Goal: Task Accomplishment & Management: Contribute content

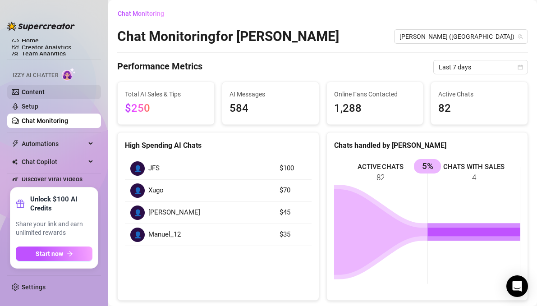
click at [45, 92] on link "Content" at bounding box center [33, 91] width 23 height 7
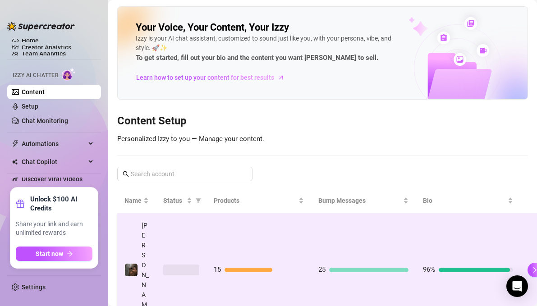
click at [220, 266] on span "15" at bounding box center [217, 270] width 7 height 8
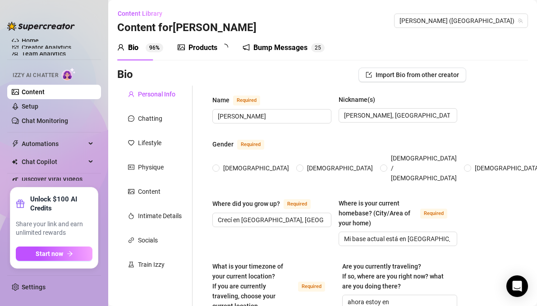
radio input "true"
type input "[DATE]"
click at [210, 51] on div "Products" at bounding box center [203, 47] width 29 height 11
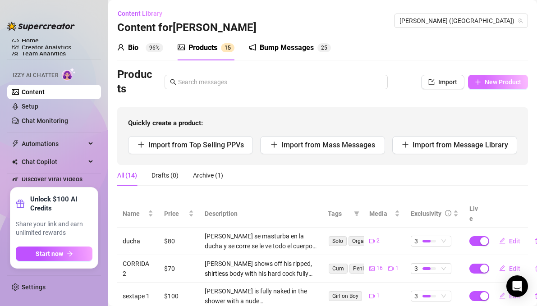
click at [499, 88] on button "New Product" at bounding box center [498, 82] width 60 height 14
type textarea "Type your message here..."
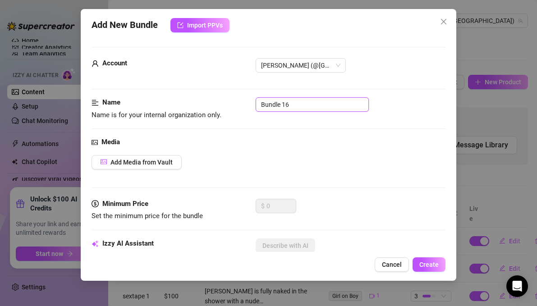
click at [303, 108] on input "Bundle 16" at bounding box center [312, 104] width 113 height 14
type input "colab [PERSON_NAME] 1"
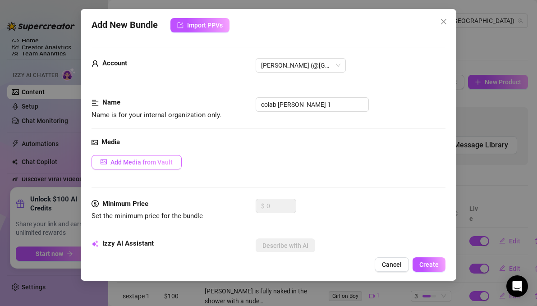
click at [149, 158] on button "Add Media from Vault" at bounding box center [137, 162] width 90 height 14
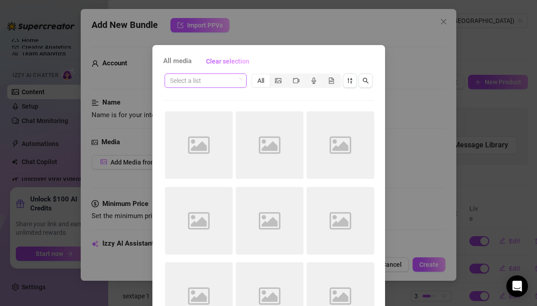
click at [226, 80] on input "search" at bounding box center [201, 81] width 63 height 14
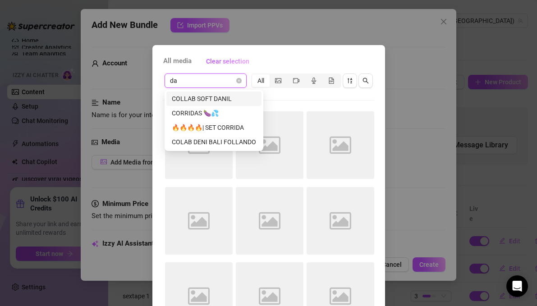
type input "dad"
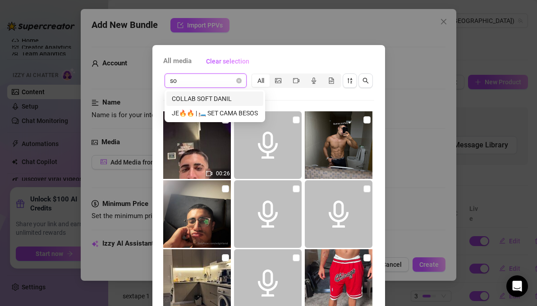
type input "s"
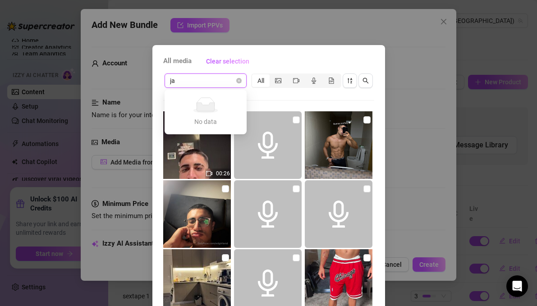
type input "j"
type input "p"
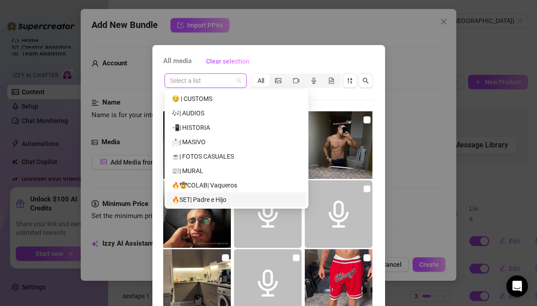
scroll to position [339, 0]
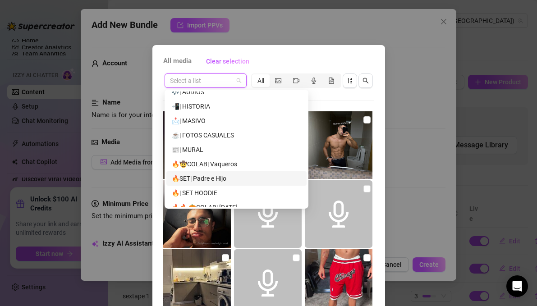
click at [222, 175] on div "🔥SET| Padre e Hijo" at bounding box center [236, 179] width 129 height 10
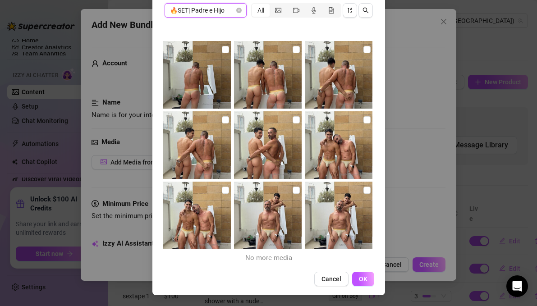
scroll to position [0, 0]
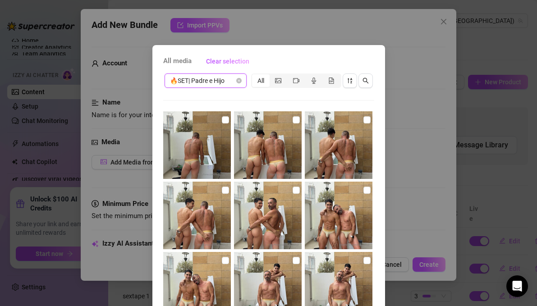
click at [233, 75] on span "🔥SET| Padre e Hijo" at bounding box center [205, 81] width 71 height 14
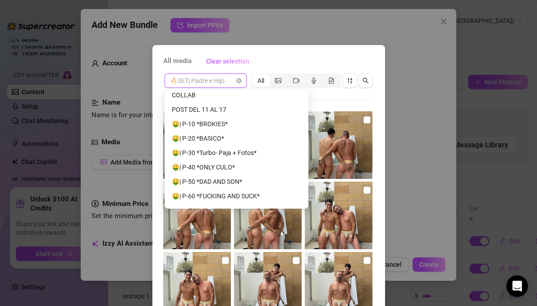
scroll to position [679, 0]
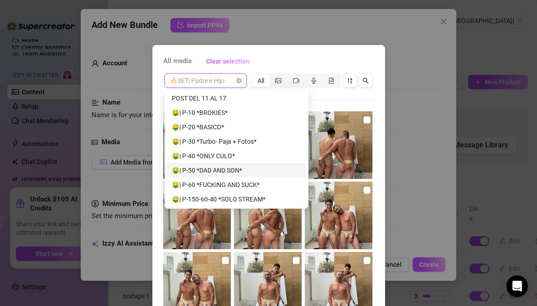
click at [214, 174] on div "🤑| P-50 *DAD AND SON*" at bounding box center [236, 171] width 129 height 10
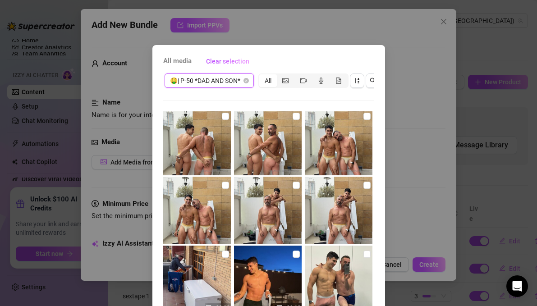
scroll to position [210, 0]
click at [225, 184] on input "checkbox" at bounding box center [225, 185] width 7 height 7
checkbox input "true"
click at [296, 188] on input "checkbox" at bounding box center [296, 185] width 7 height 7
checkbox input "true"
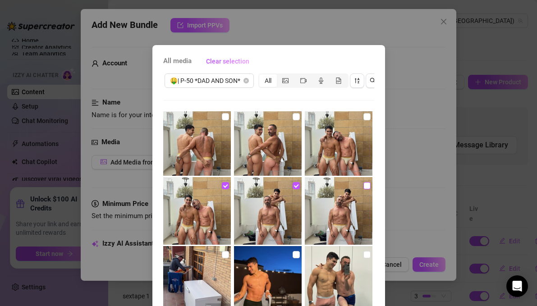
click at [367, 187] on input "checkbox" at bounding box center [367, 185] width 7 height 7
checkbox input "true"
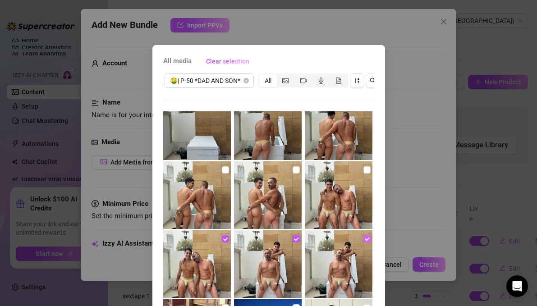
scroll to position [156, 0]
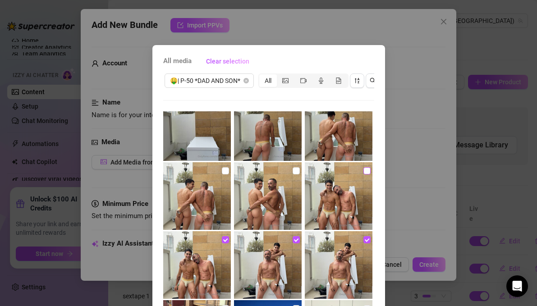
click at [365, 170] on input "checkbox" at bounding box center [367, 170] width 7 height 7
checkbox input "true"
click at [297, 170] on input "checkbox" at bounding box center [296, 170] width 7 height 7
checkbox input "true"
click at [226, 169] on input "checkbox" at bounding box center [225, 170] width 7 height 7
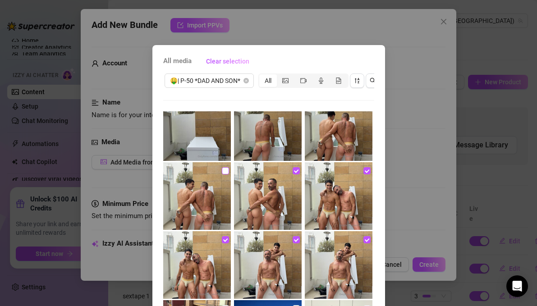
checkbox input "true"
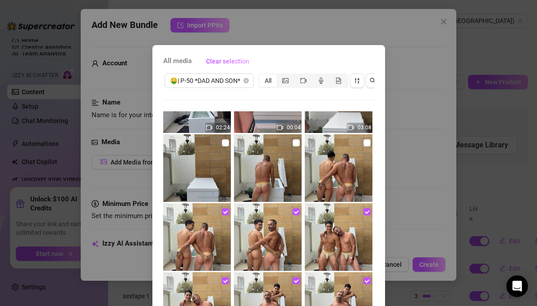
scroll to position [112, 0]
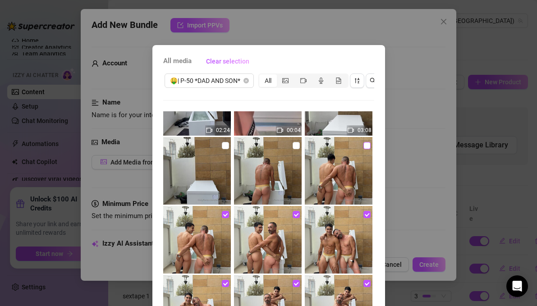
click at [366, 145] on input "checkbox" at bounding box center [367, 145] width 7 height 7
checkbox input "true"
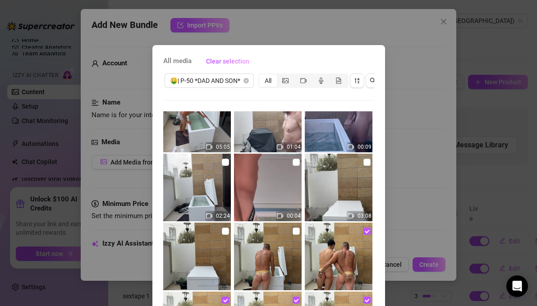
scroll to position [0, 0]
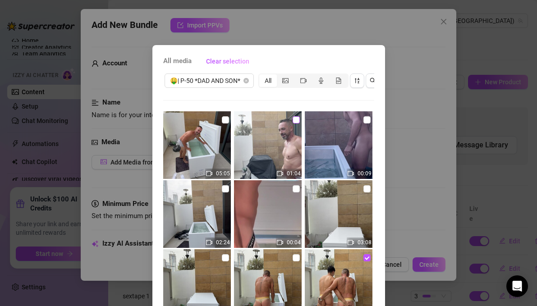
click at [299, 122] on input "checkbox" at bounding box center [296, 119] width 7 height 7
checkbox input "true"
click at [223, 189] on input "checkbox" at bounding box center [225, 188] width 7 height 7
checkbox input "true"
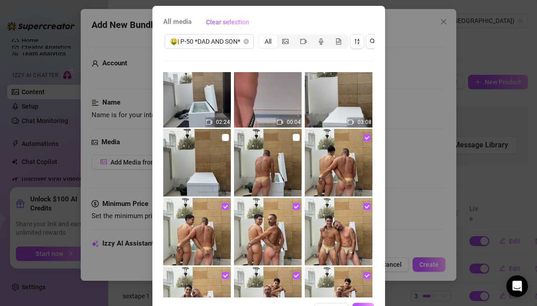
scroll to position [70, 0]
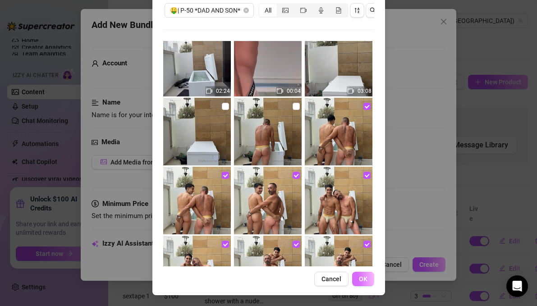
click at [366, 281] on span "OK" at bounding box center [363, 279] width 9 height 7
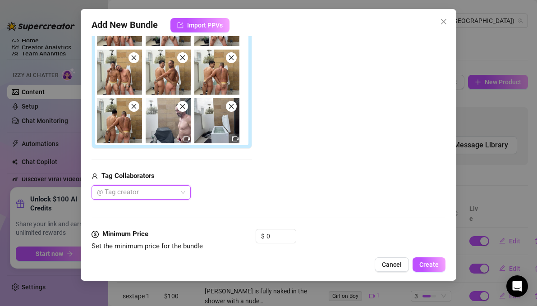
scroll to position [240, 0]
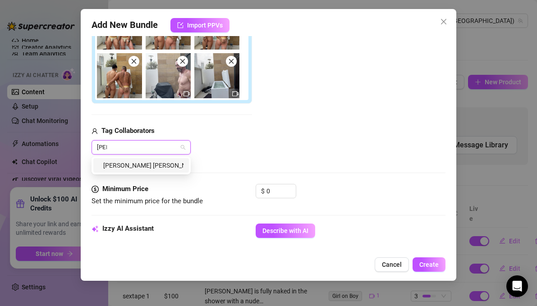
type input "JAV"
click at [146, 165] on div "[PERSON_NAME] [PERSON_NAME]" at bounding box center [141, 166] width 85 height 10
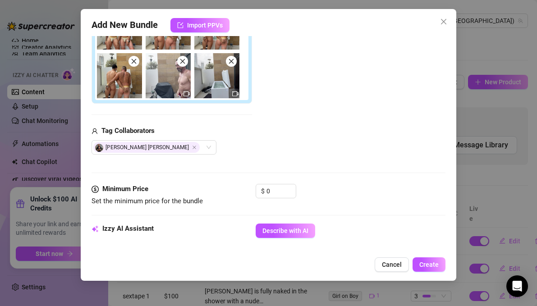
click at [249, 144] on div "[PERSON_NAME] [PERSON_NAME]" at bounding box center [172, 147] width 161 height 14
click at [269, 189] on input "0" at bounding box center [281, 191] width 29 height 14
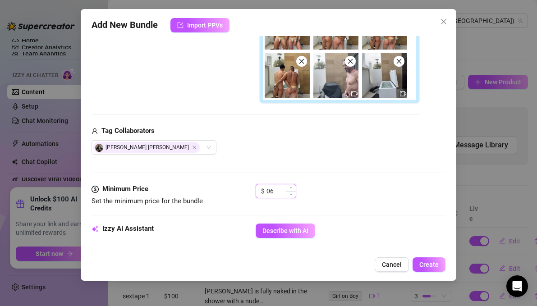
type input "0"
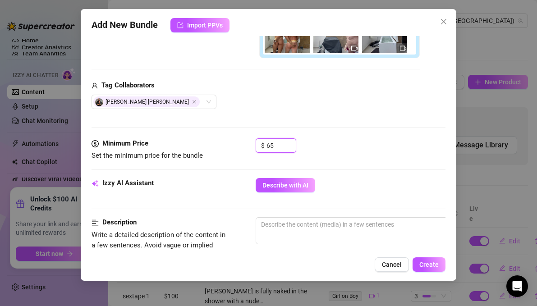
scroll to position [289, 0]
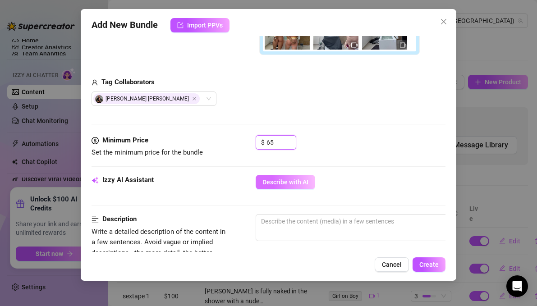
type input "65"
click at [302, 184] on span "Describe with AI" at bounding box center [286, 182] width 46 height 7
type textarea "Two"
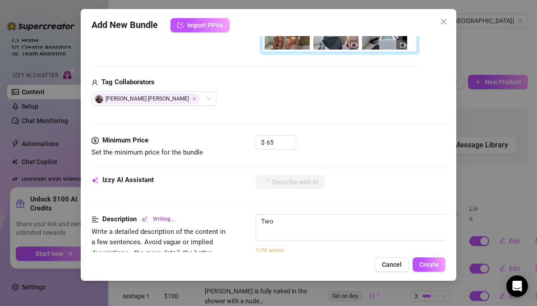
type textarea "Two muscular"
type textarea "Two muscular men"
type textarea "Two muscular men in"
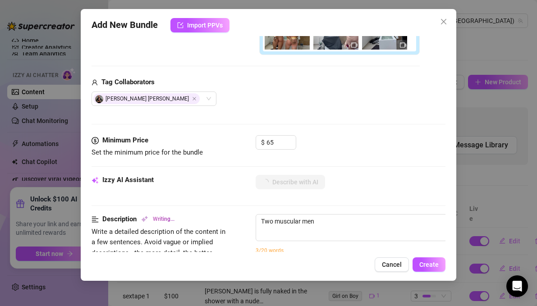
type textarea "Two muscular men in"
type textarea "Two muscular men in matching"
type textarea "Two muscular men in matching sheer"
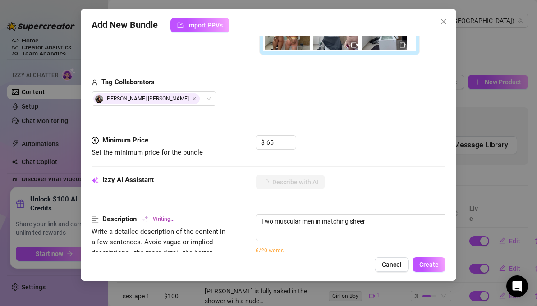
type textarea "Two muscular men in matching sheer yellow"
type textarea "Two muscular men in matching sheer yellow briefs"
type textarea "Two muscular men in matching sheer yellow briefs pose"
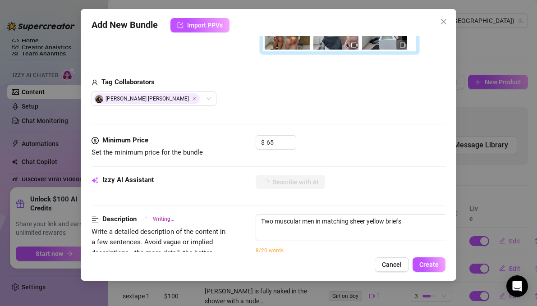
type textarea "Two muscular men in matching sheer yellow briefs pose"
type textarea "Two muscular men in matching sheer yellow briefs pose together"
type textarea "Two muscular men in matching sheer yellow briefs pose together outdoors."
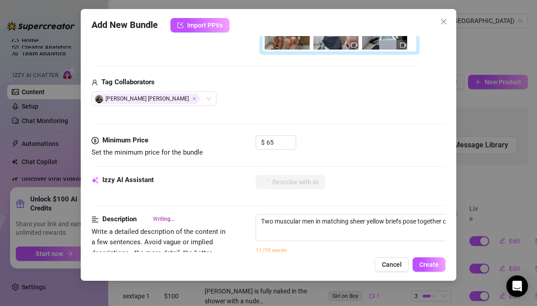
type textarea "Two muscular men in matching sheer yellow briefs pose together outdoors. Shots"
type textarea "Two muscular men in matching sheer yellow briefs pose together outdoors. Shots …"
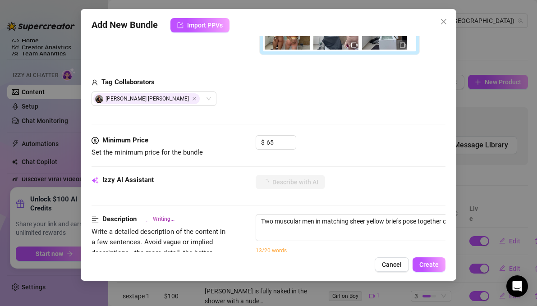
type textarea "Two muscular men in matching sheer yellow briefs pose together outdoors. Shots …"
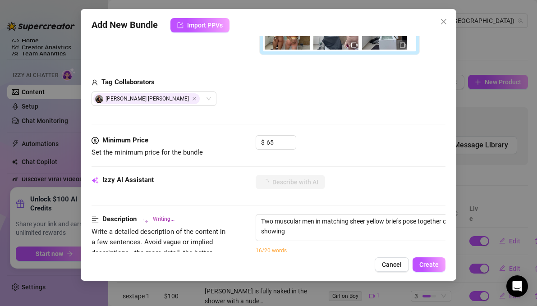
type textarea "Two muscular men in matching sheer yellow briefs pose together outdoors. Shots …"
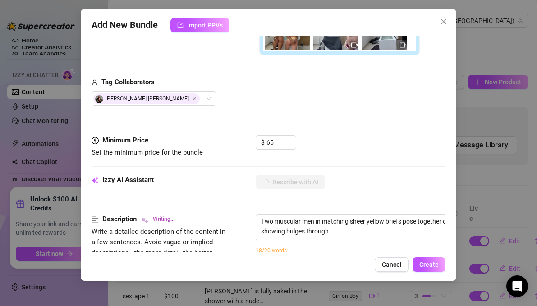
type textarea "Two muscular men in matching sheer yellow briefs pose together outdoors. Shots …"
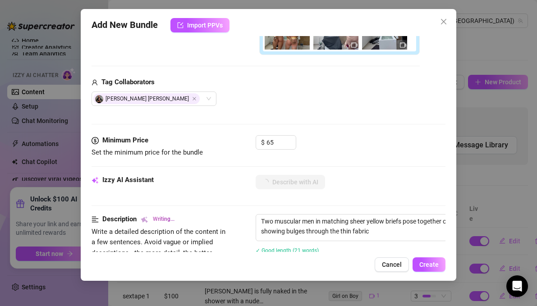
type textarea "Two muscular men in matching sheer yellow briefs pose together outdoors. Shots …"
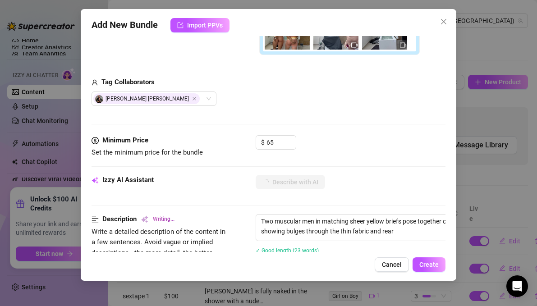
type textarea "Two muscular men in matching sheer yellow briefs pose together outdoors. Shots …"
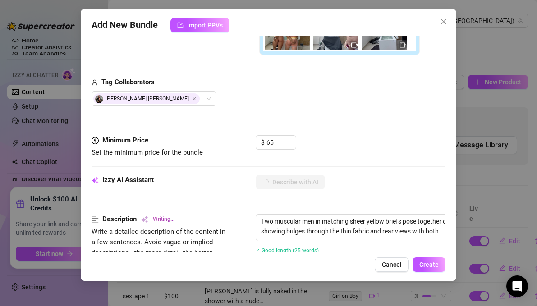
type textarea "Two muscular men in matching sheer yellow briefs pose together outdoors. Shots …"
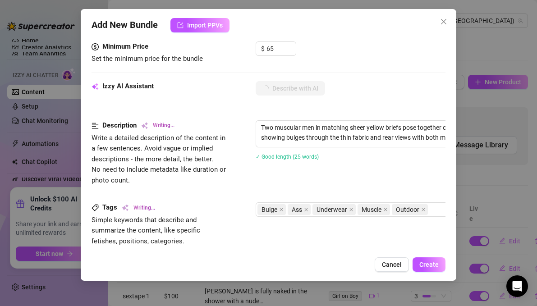
type textarea "Two muscular men in matching sheer yellow briefs pose together outdoors. Shots …"
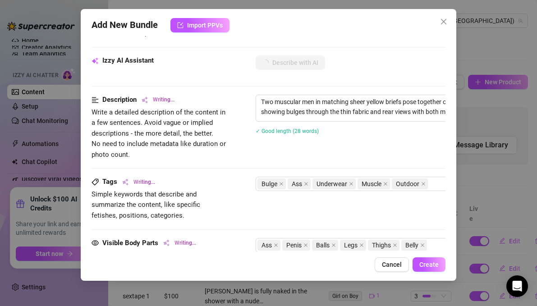
type textarea "Two muscular men in matching sheer yellow briefs pose together outdoors. Shots …"
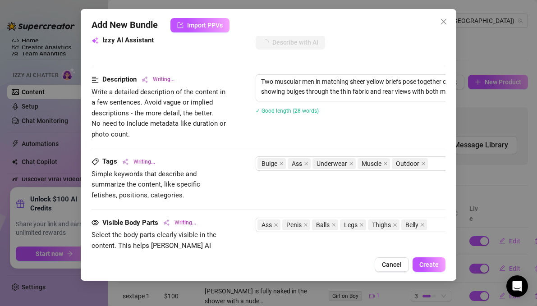
type textarea "Two muscular men in matching sheer yellow briefs pose together outdoors. Shots …"
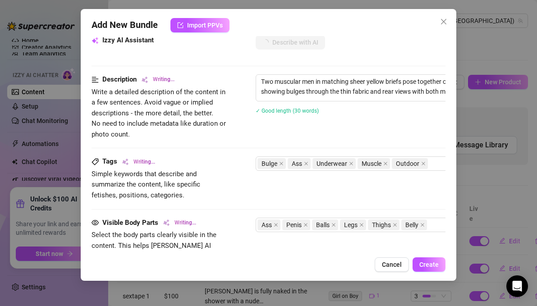
type textarea "Two muscular men in matching sheer yellow briefs pose together outdoors. Shots …"
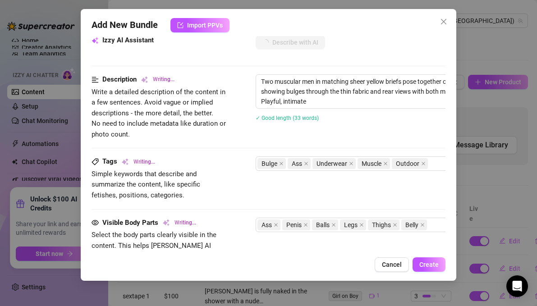
type textarea "Two muscular men in matching sheer yellow briefs pose together outdoors. Shots …"
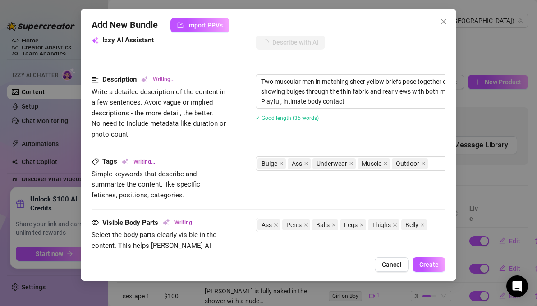
type textarea "Two muscular men in matching sheer yellow briefs pose together outdoors. Shots …"
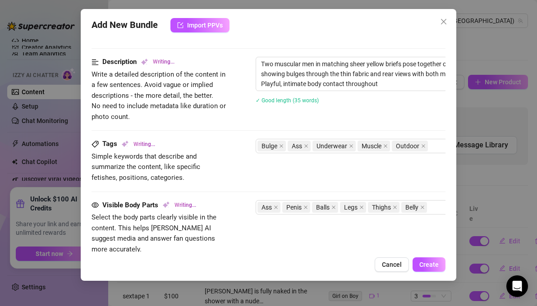
type textarea "Two muscular men in matching sheer yellow briefs pose together outdoors. Shots …"
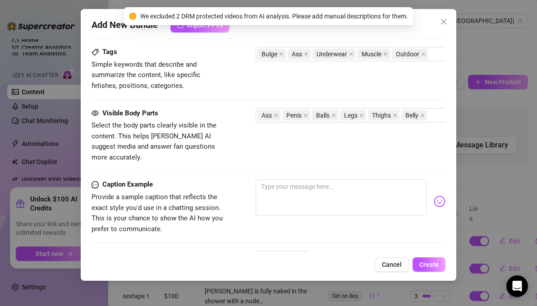
scroll to position [543, 0]
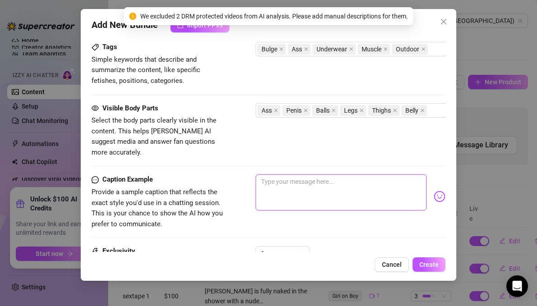
click at [289, 175] on textarea at bounding box center [341, 193] width 171 height 36
type textarea "Q"
type textarea "QU"
type textarea "QUE"
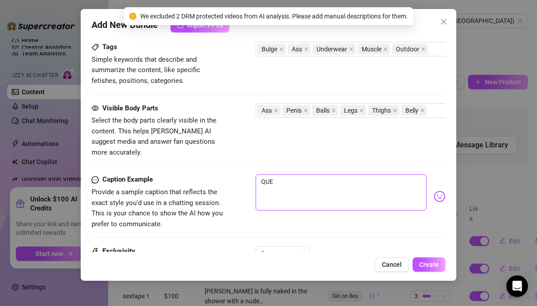
type textarea "QUER"
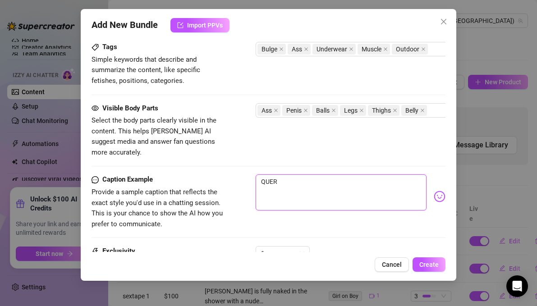
type textarea "QUERI"
type textarea "QUERIA"
type textarea "QUERI"
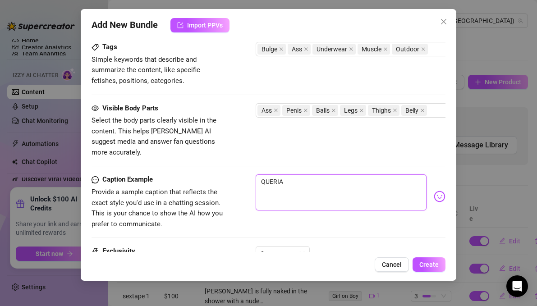
type textarea "QUERI"
type textarea "QUER"
type textarea "QUE"
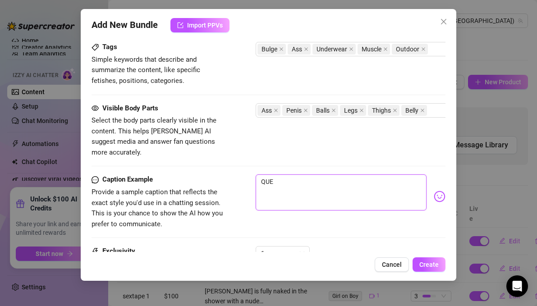
type textarea "QU"
type textarea "Q"
type textarea "Type your message here..."
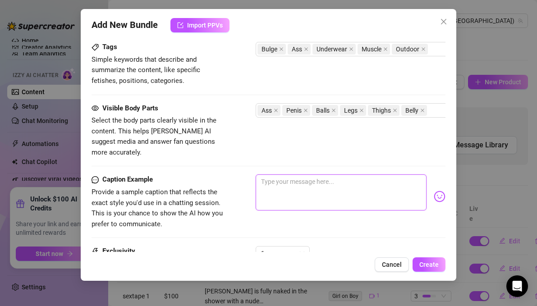
type textarea "q"
type textarea "qu"
type textarea "que"
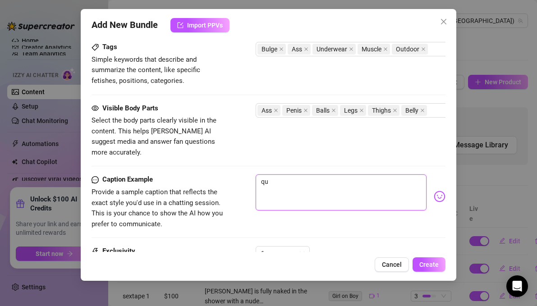
type textarea "que"
type textarea "quer"
type textarea "queri"
type textarea "queria"
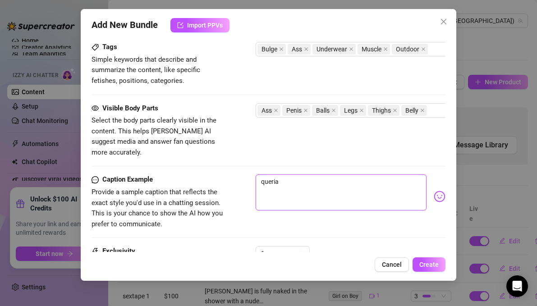
type textarea "querias"
type textarea "querias v"
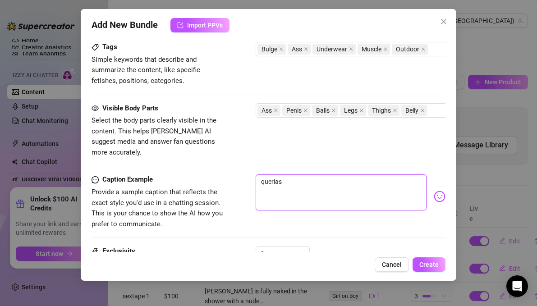
type textarea "querias v"
type textarea "querias ve"
type textarea "querias ver"
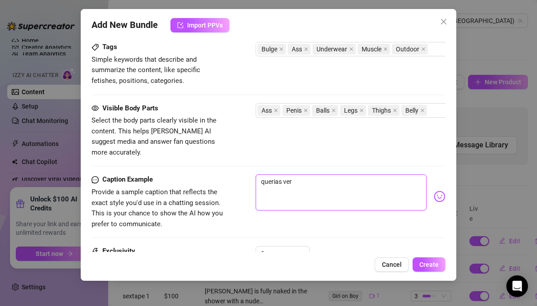
type textarea "querias ver"
type textarea "querias ver a"
type textarea "querias ver al"
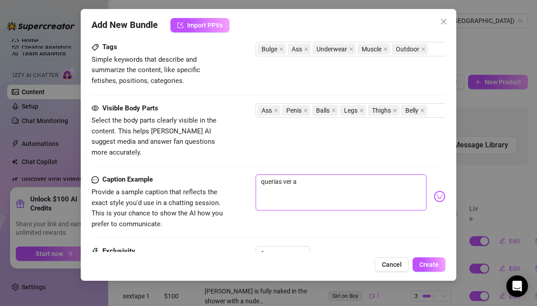
type textarea "querias ver al"
type textarea "querias ver alg"
type textarea "querias ver algo"
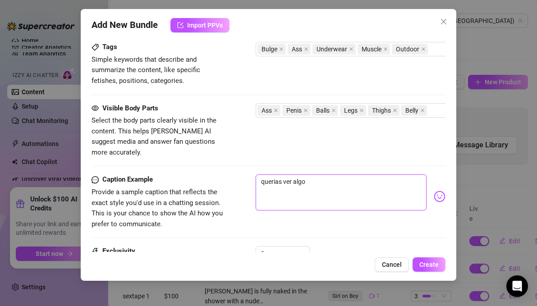
type textarea "querias ver algo"
type textarea "querias ver algo oc"
type textarea "querias ver algo o"
type textarea "querias ver algo"
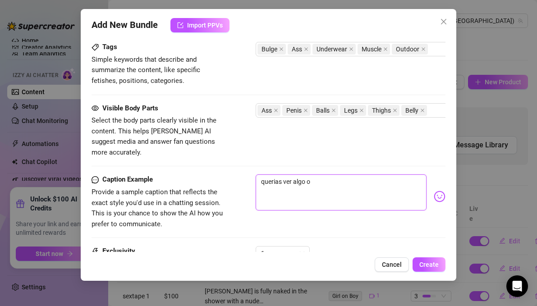
type textarea "querias ver algo"
type textarea "querias ver algo c"
type textarea "querias ver algo co"
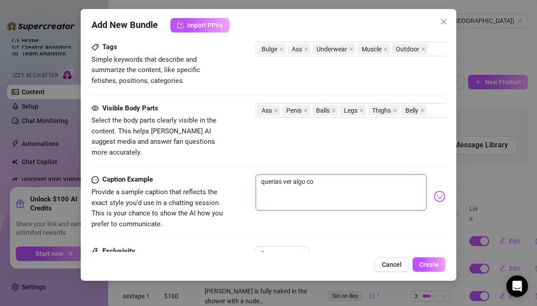
type textarea "querias ver algo con"
type textarea "querias ver algo con m"
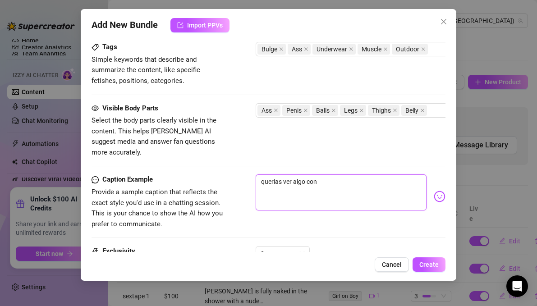
type textarea "querias ver algo con m"
type textarea "querias ver algo con mi"
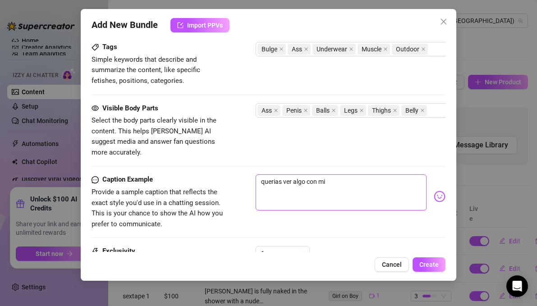
type textarea "querias ver algo con mi p"
type textarea "querias ver algo con mi pa"
type textarea "querias ver algo con mi pad"
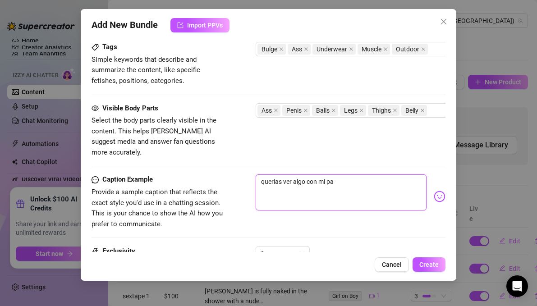
type textarea "querias ver algo con mi pad"
type textarea "querias ver algo con mi padr"
type textarea "querias ver algo con mi padre"
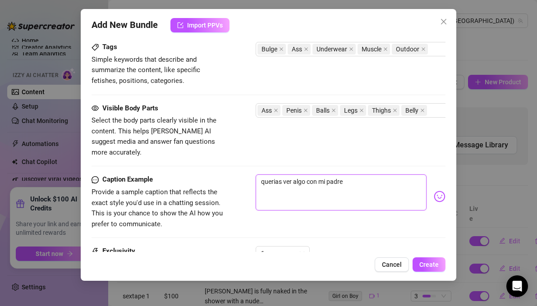
type textarea "querias ver algo con mi padre?"
type textarea "querias ver algo con mi padre? p"
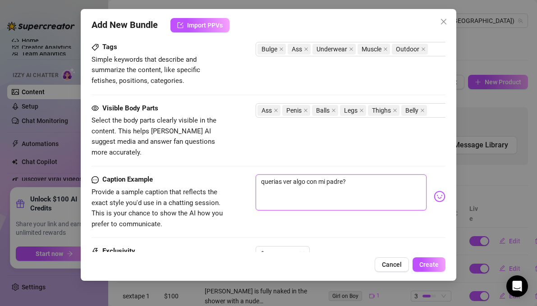
type textarea "querias ver algo con mi padre? p"
type textarea "querias ver algo con mi padre? pu"
type textarea "querias ver algo con mi padre? pue"
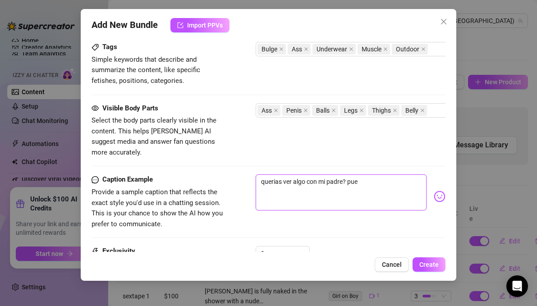
type textarea "querias ver algo con mi padre? pues"
type textarea "querias ver algo con mi padre? pues a"
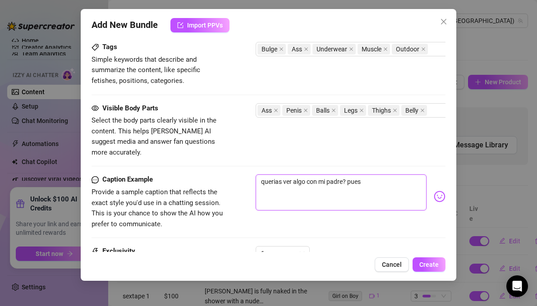
type textarea "querias ver algo con mi padre? pues a"
type textarea "querias ver algo con mi padre? pues aq"
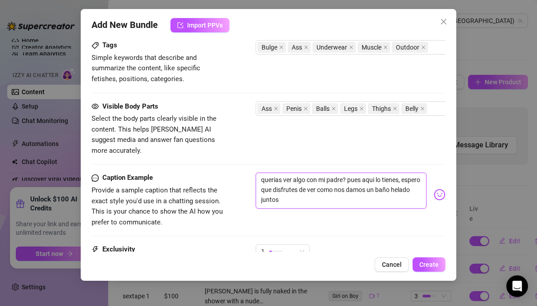
scroll to position [638, 0]
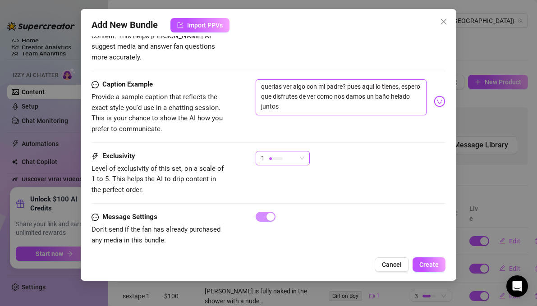
click at [299, 152] on span "1" at bounding box center [282, 159] width 43 height 14
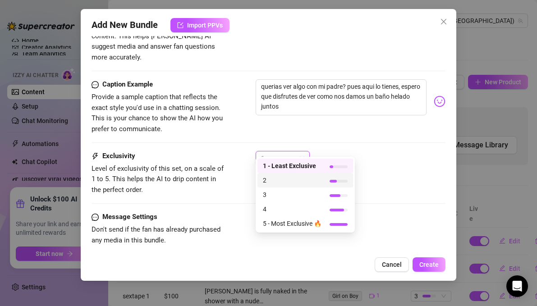
click at [300, 179] on span "2" at bounding box center [292, 180] width 59 height 10
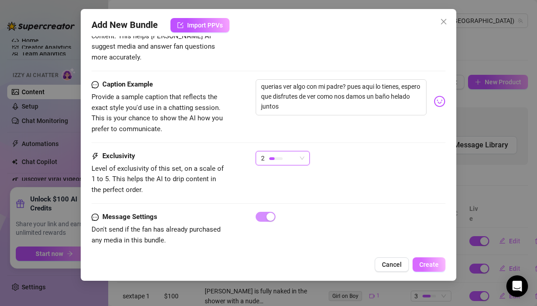
click at [433, 264] on span "Create" at bounding box center [428, 264] width 19 height 7
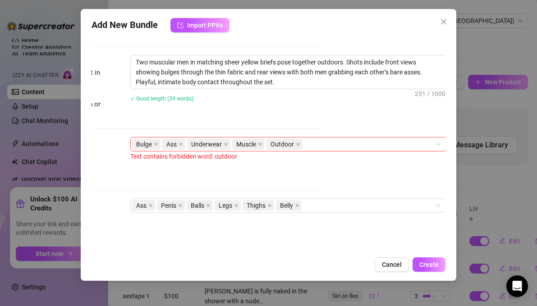
scroll to position [638, 125]
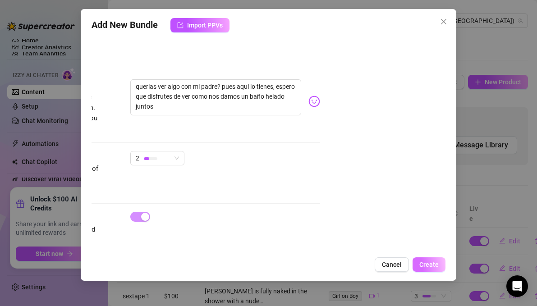
click at [433, 263] on span "Create" at bounding box center [428, 264] width 19 height 7
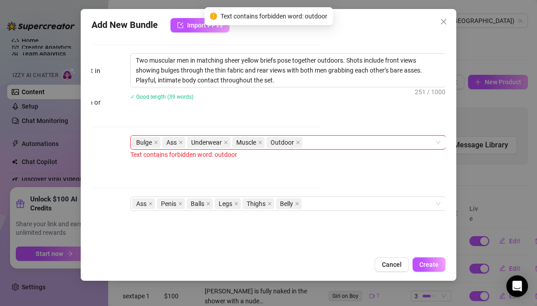
scroll to position [448, 125]
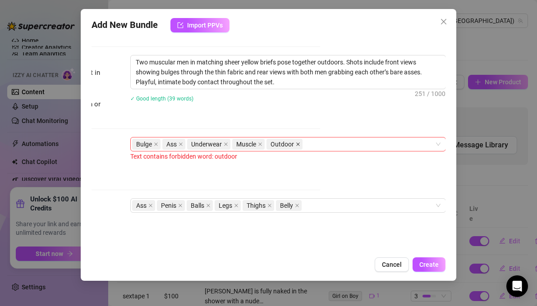
click at [296, 143] on icon "close" at bounding box center [298, 144] width 5 height 5
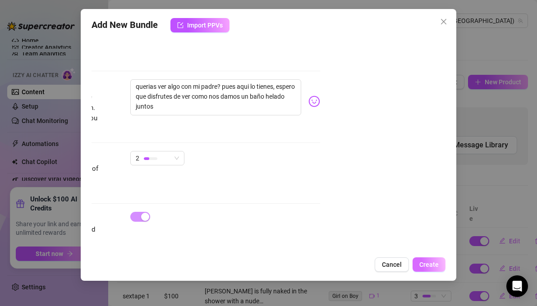
click at [424, 263] on span "Create" at bounding box center [428, 264] width 19 height 7
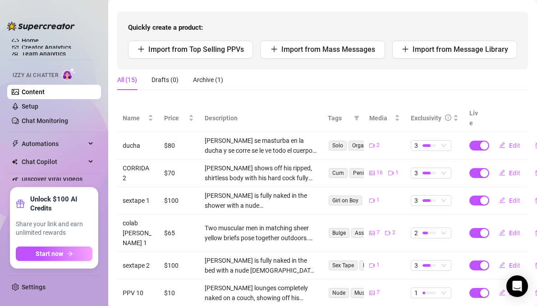
scroll to position [0, 0]
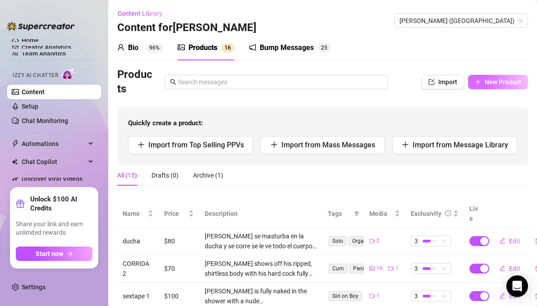
click at [491, 79] on span "New Product" at bounding box center [503, 81] width 37 height 7
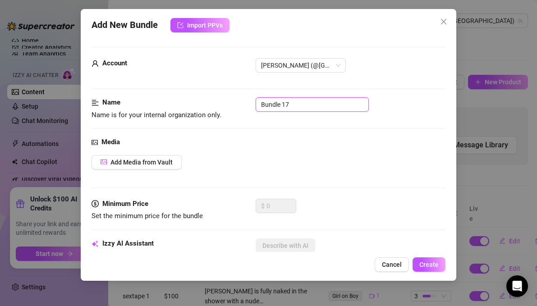
click at [318, 105] on input "Bundle 17" at bounding box center [312, 104] width 113 height 14
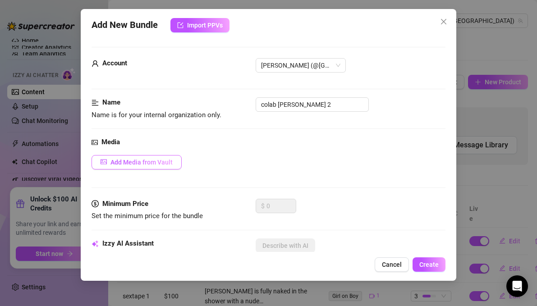
click at [169, 165] on span "Add Media from Vault" at bounding box center [142, 162] width 62 height 7
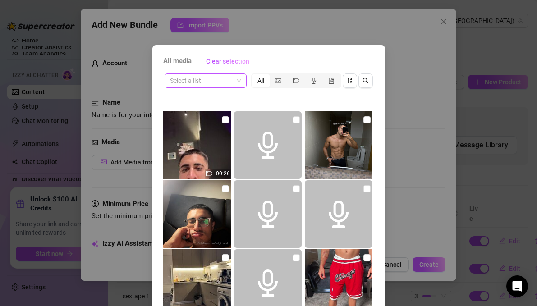
click at [224, 81] on input "search" at bounding box center [201, 81] width 63 height 14
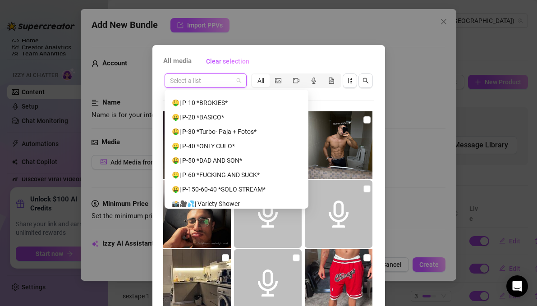
scroll to position [686, 0]
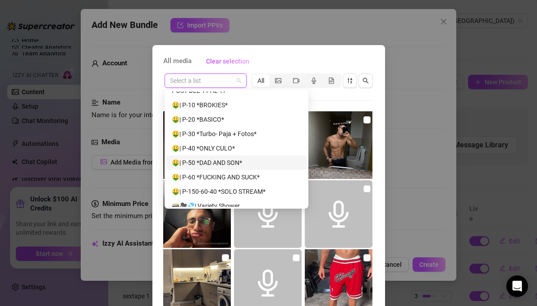
click at [212, 160] on div "🤑| P-50 *DAD AND SON*" at bounding box center [236, 163] width 129 height 10
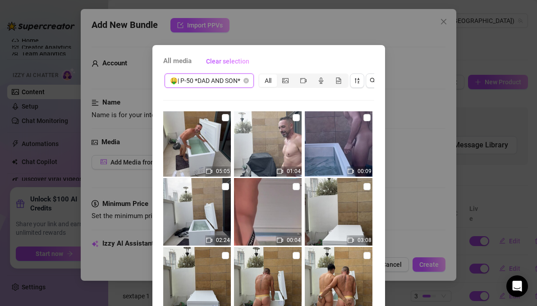
scroll to position [0, 0]
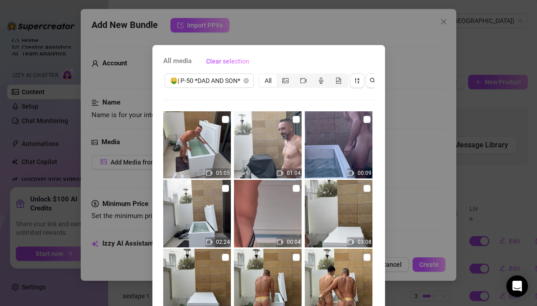
click at [224, 125] on img at bounding box center [197, 145] width 68 height 68
click at [225, 120] on input "checkbox" at bounding box center [225, 119] width 7 height 7
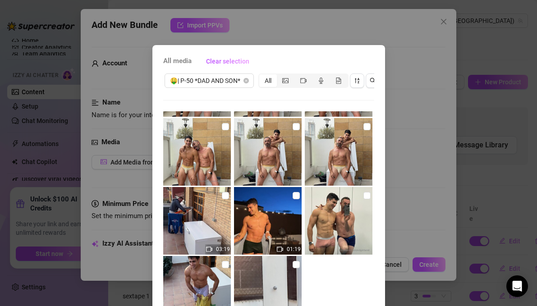
scroll to position [271, 0]
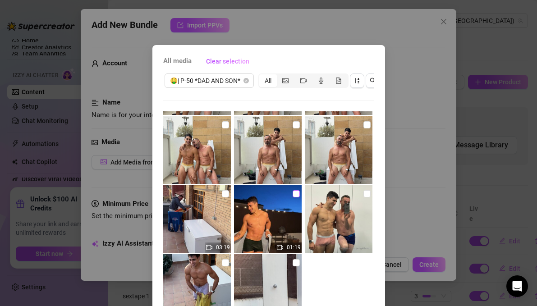
click at [294, 196] on input "checkbox" at bounding box center [296, 193] width 7 height 7
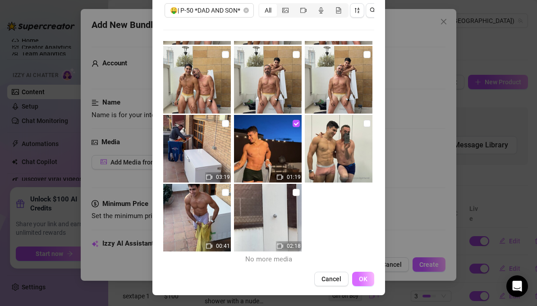
click at [357, 278] on button "OK" at bounding box center [363, 279] width 22 height 14
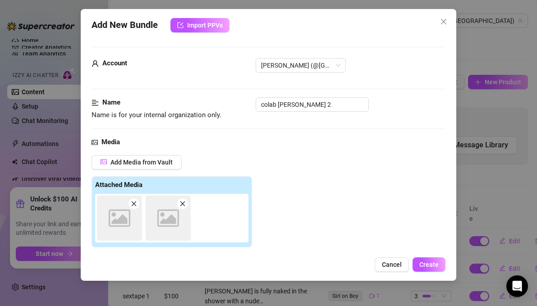
scroll to position [147, 0]
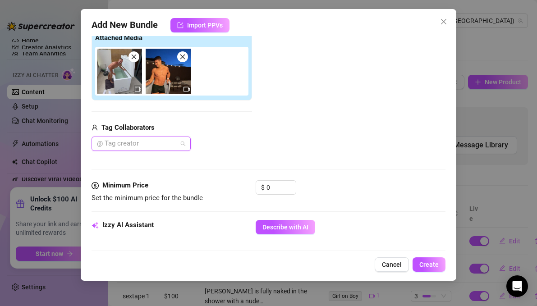
click at [175, 141] on div at bounding box center [136, 144] width 86 height 13
click at [154, 157] on div "[PERSON_NAME] [PERSON_NAME]" at bounding box center [141, 162] width 85 height 10
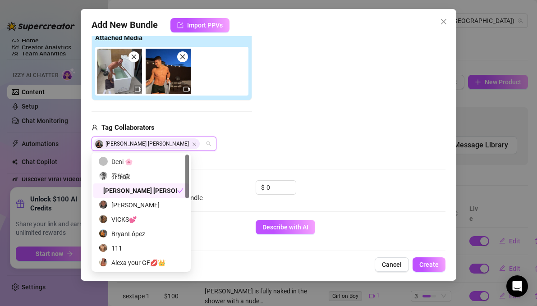
click at [156, 190] on div "[PERSON_NAME] [PERSON_NAME]" at bounding box center [138, 191] width 78 height 10
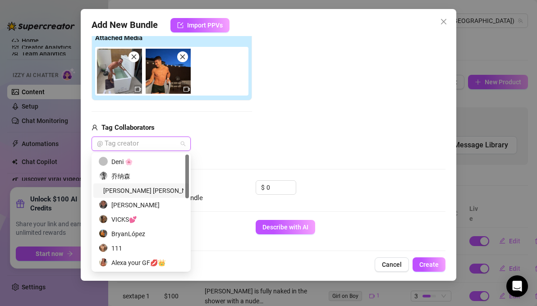
click at [162, 190] on div "[PERSON_NAME] [PERSON_NAME]" at bounding box center [141, 191] width 85 height 10
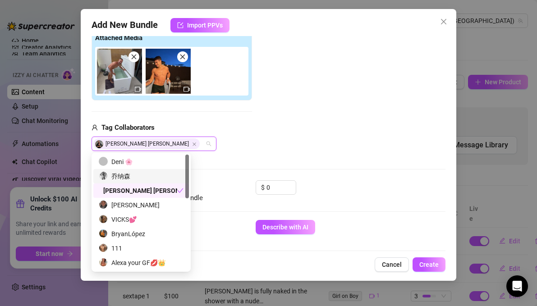
click at [276, 131] on div "Add Media from Vault Attached Media Tag Collaborators [PERSON_NAME] [PERSON_NAM…" at bounding box center [269, 79] width 355 height 143
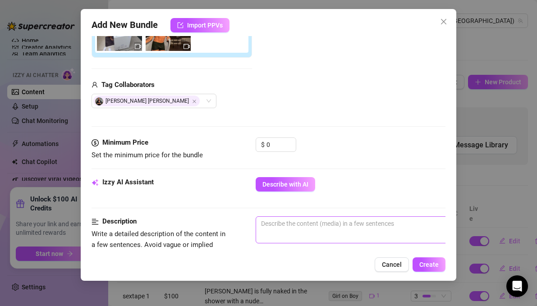
scroll to position [196, 0]
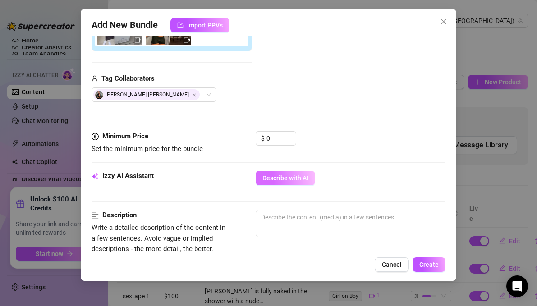
click at [294, 177] on span "Describe with AI" at bounding box center [286, 178] width 46 height 7
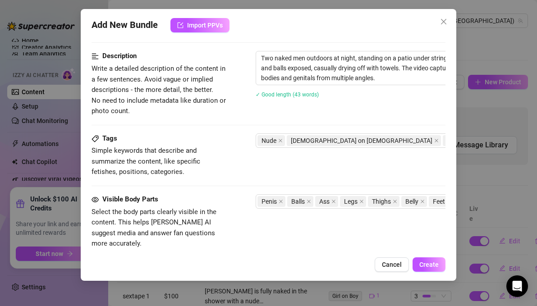
scroll to position [474, 0]
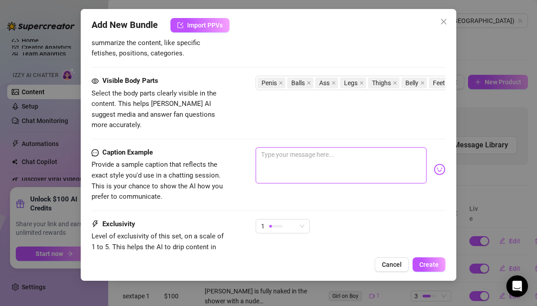
click at [305, 158] on textarea at bounding box center [341, 165] width 171 height 36
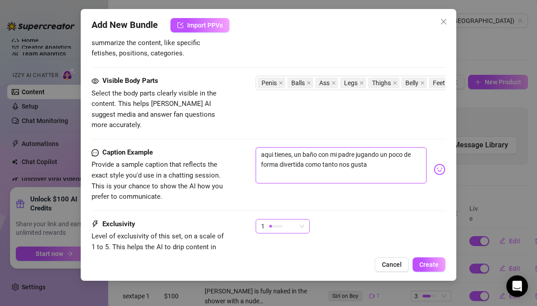
click at [299, 220] on span "1" at bounding box center [282, 227] width 43 height 14
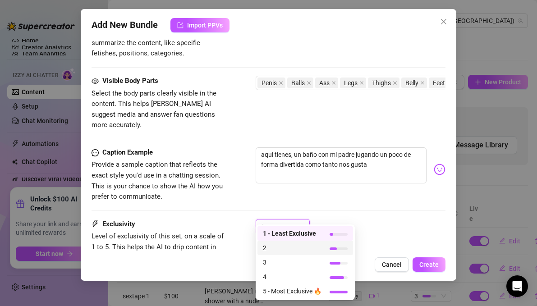
click at [290, 247] on span "2" at bounding box center [292, 248] width 59 height 10
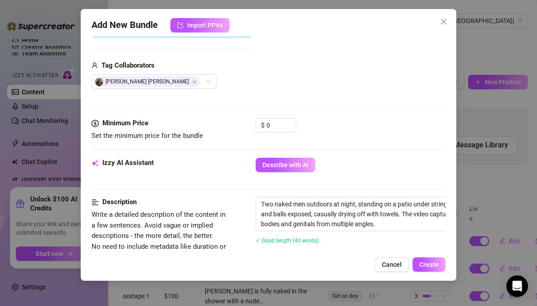
scroll to position [200, 0]
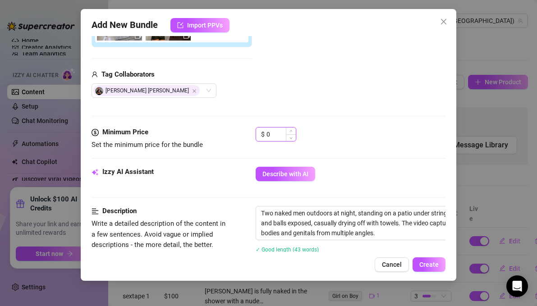
click at [272, 133] on input "0" at bounding box center [281, 135] width 29 height 14
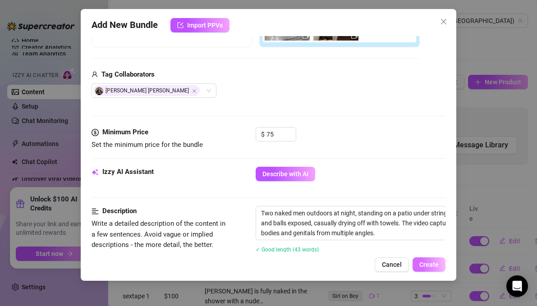
click at [428, 263] on span "Create" at bounding box center [428, 264] width 19 height 7
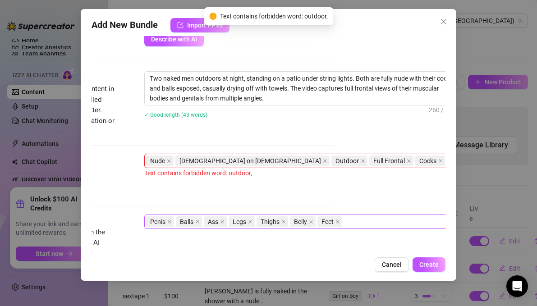
scroll to position [352, 125]
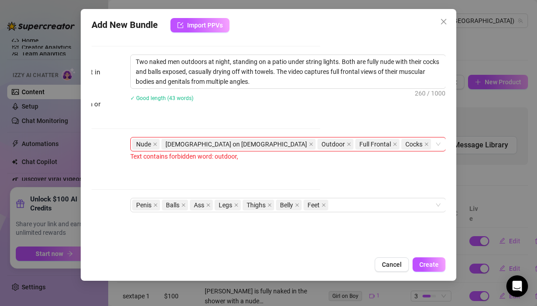
click at [254, 162] on div "Tags Simple keywords that describe and summarize the content, like specific fet…" at bounding box center [143, 159] width 355 height 44
drag, startPoint x: 244, startPoint y: 156, endPoint x: 130, endPoint y: 155, distance: 114.1
click at [130, 155] on div "Text contains forbidden word: outdoor," at bounding box center [288, 157] width 316 height 10
copy div "Text contains forbidden word: outdoor,"
click at [347, 144] on icon "close" at bounding box center [349, 145] width 4 height 4
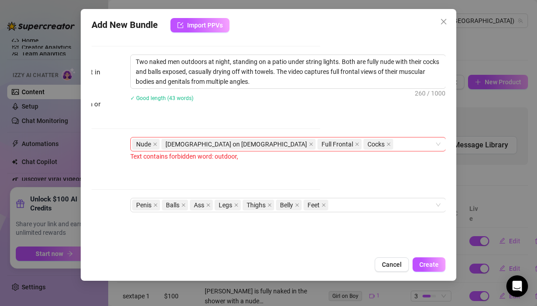
click at [355, 170] on div "Account [PERSON_NAME] (@edgiriland) Name Name is for your internal organization…" at bounding box center [269, 144] width 355 height 216
click at [438, 265] on span "Create" at bounding box center [428, 264] width 19 height 7
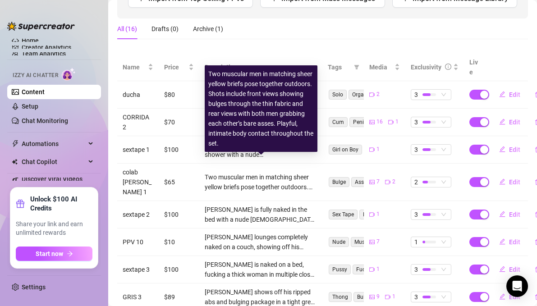
scroll to position [239, 0]
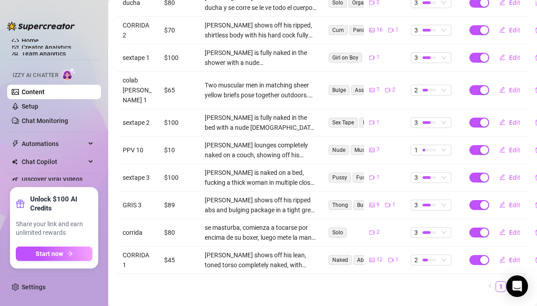
click at [513, 282] on link "2" at bounding box center [512, 287] width 10 height 10
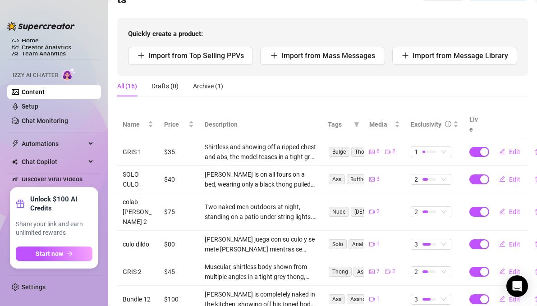
scroll to position [101, 0]
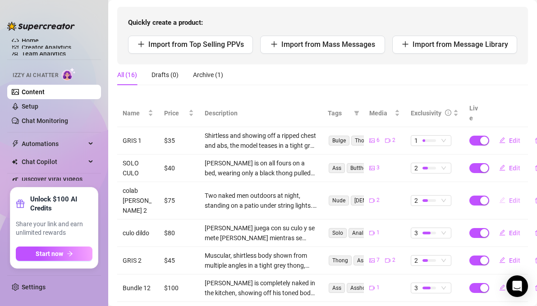
click at [514, 197] on span "Edit" at bounding box center [514, 200] width 11 height 7
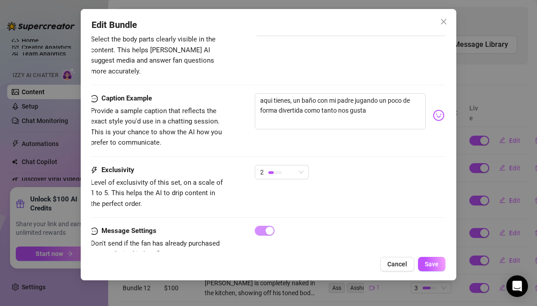
scroll to position [542, 1]
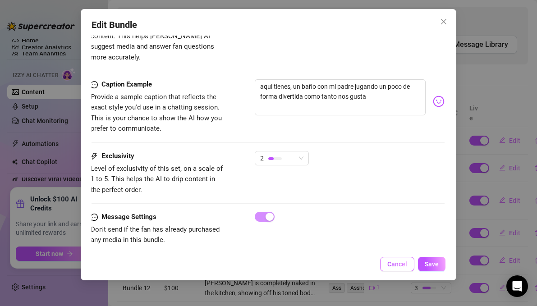
click at [391, 270] on button "Cancel" at bounding box center [397, 264] width 34 height 14
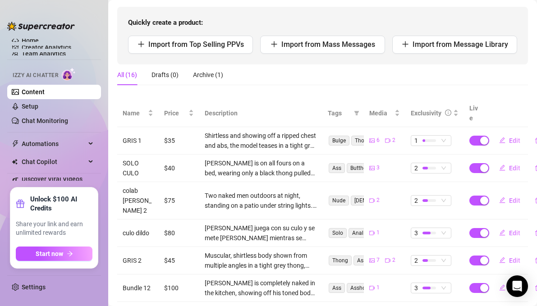
scroll to position [129, 0]
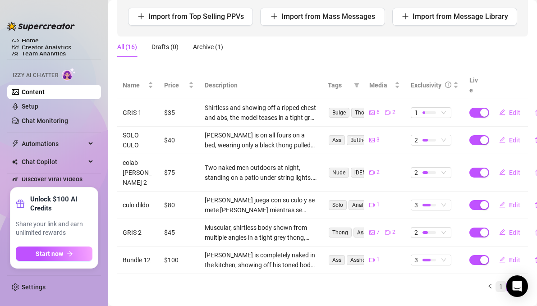
click at [498, 282] on link "1" at bounding box center [501, 287] width 10 height 10
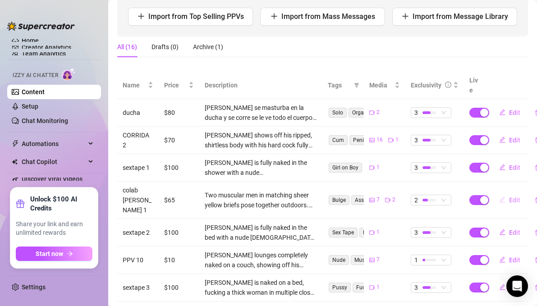
click at [516, 197] on span "Edit" at bounding box center [514, 200] width 11 height 7
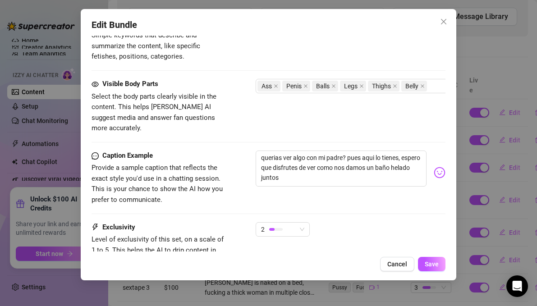
scroll to position [638, 0]
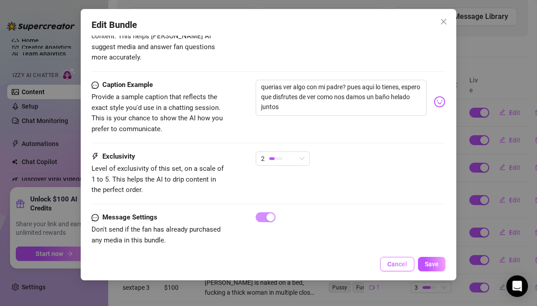
click at [392, 265] on span "Cancel" at bounding box center [397, 264] width 20 height 7
